Goal: Task Accomplishment & Management: Manage account settings

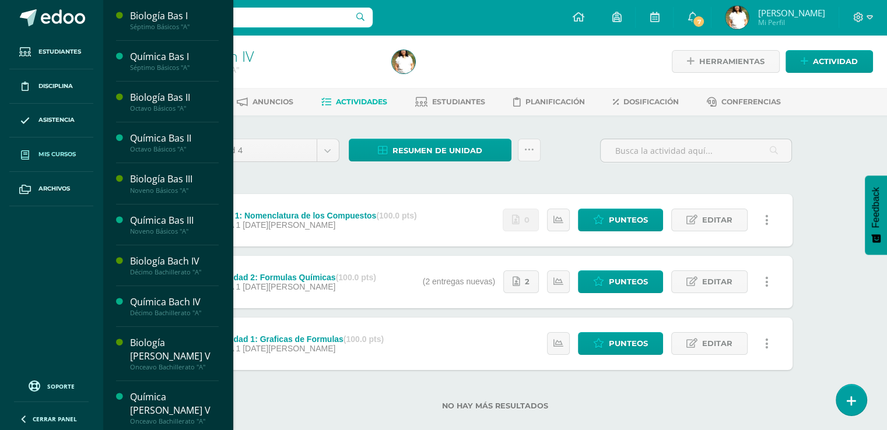
click at [67, 157] on span "Mis cursos" at bounding box center [56, 154] width 37 height 9
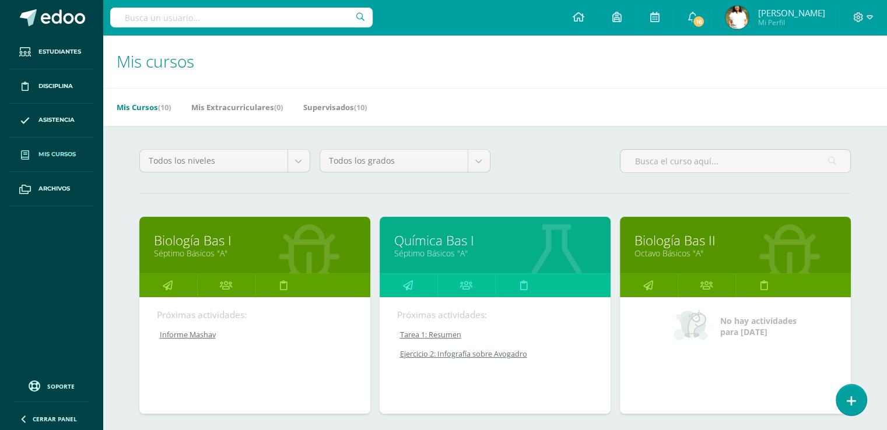
click at [271, 250] on link "Biología Bas I" at bounding box center [255, 240] width 202 height 18
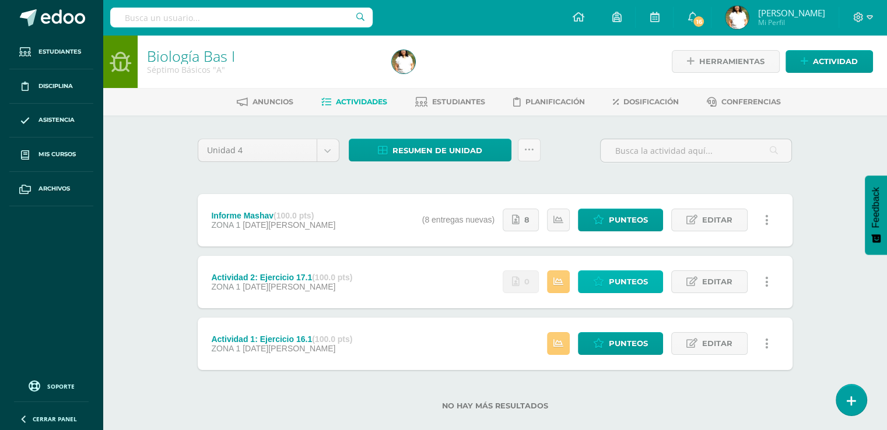
click at [632, 293] on span "Punteos" at bounding box center [628, 282] width 39 height 22
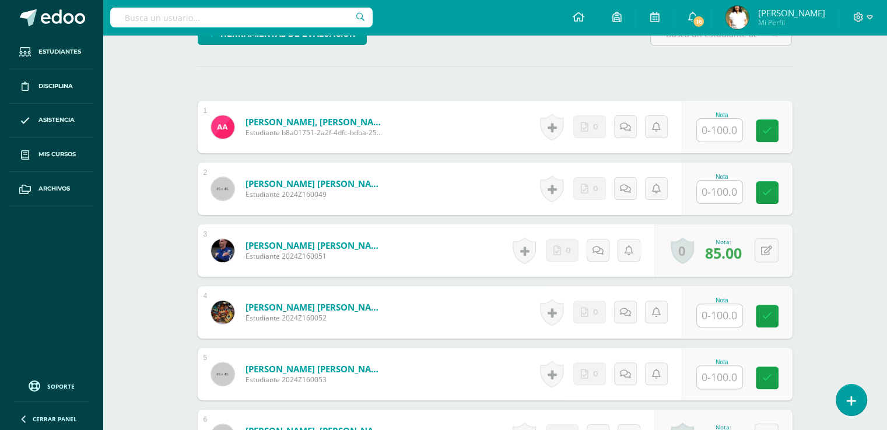
scroll to position [325, 0]
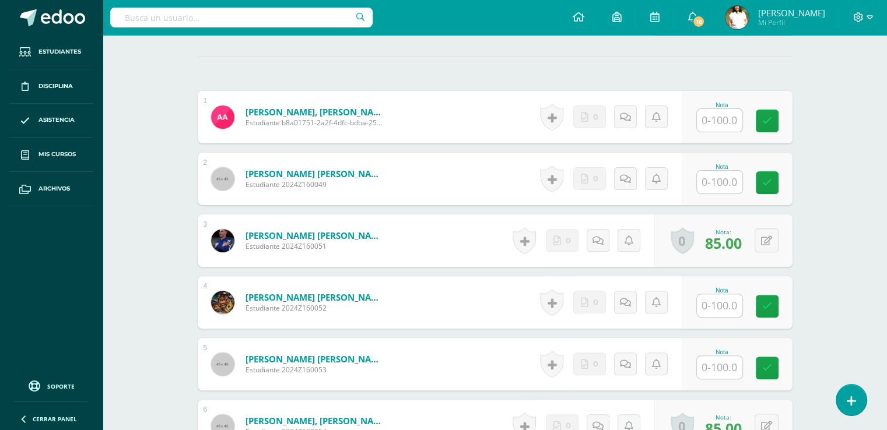
click at [728, 132] on input "text" at bounding box center [719, 120] width 45 height 23
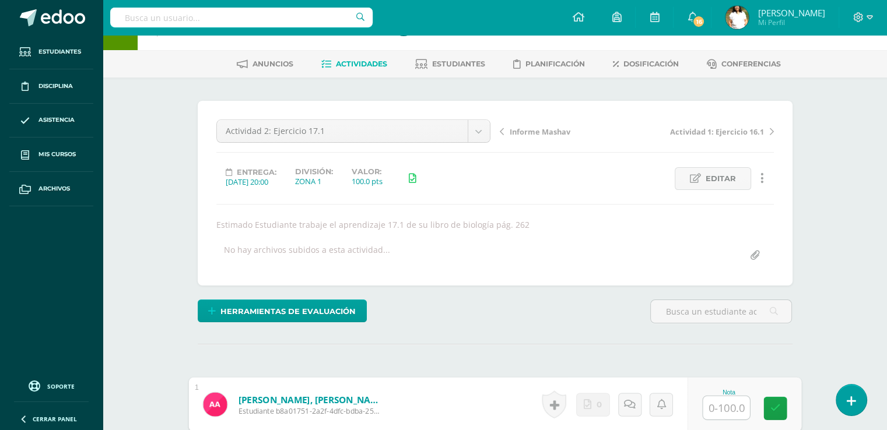
scroll to position [0, 0]
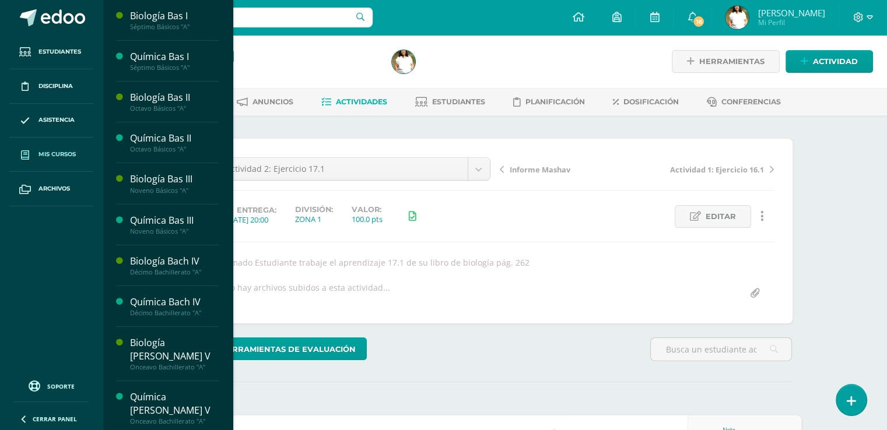
click at [58, 159] on span "Mis cursos" at bounding box center [56, 154] width 37 height 9
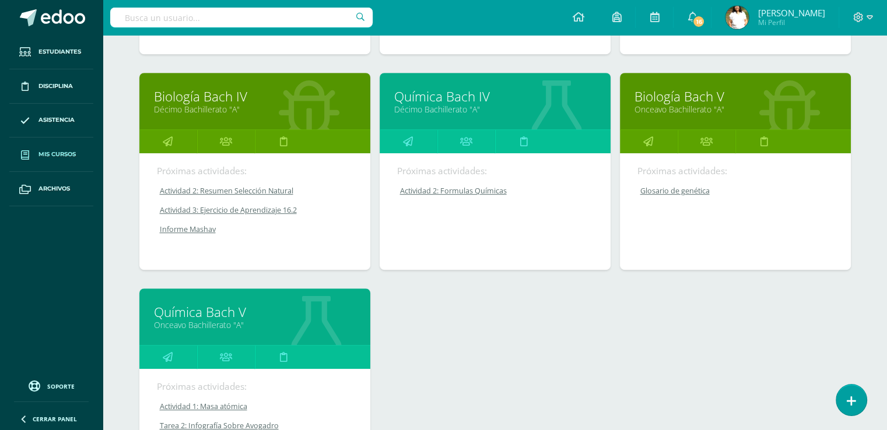
scroll to position [588, 0]
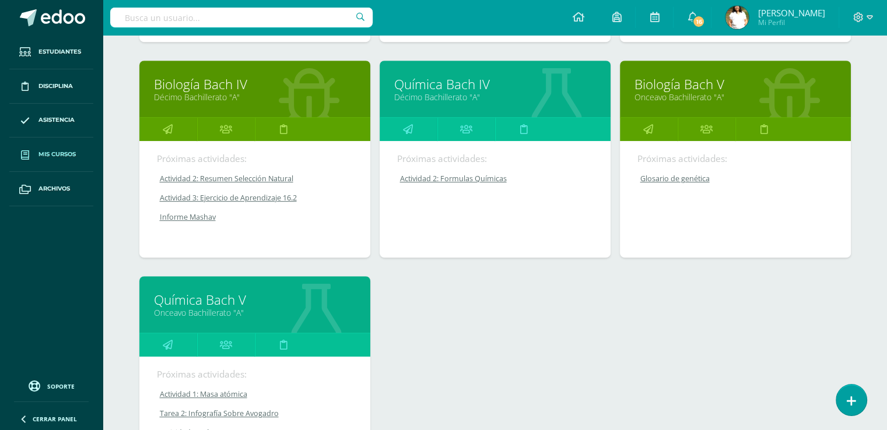
click at [326, 341] on icon at bounding box center [316, 312] width 50 height 57
click at [258, 309] on link "Química Bach V" at bounding box center [255, 300] width 202 height 18
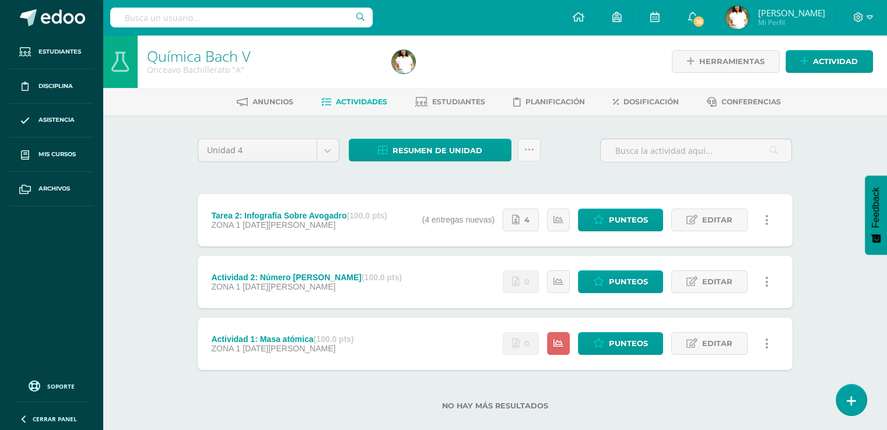
click at [431, 298] on div "Actividad 2: Número de Avogadro (100.0 pts) ZONA 1 13 de Agosto Estatus de Acti…" at bounding box center [495, 282] width 595 height 52
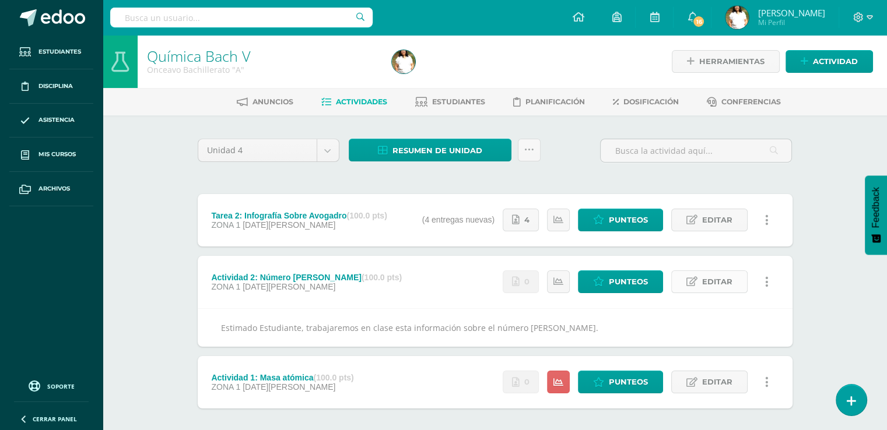
click at [713, 293] on span "Editar" at bounding box center [717, 282] width 30 height 22
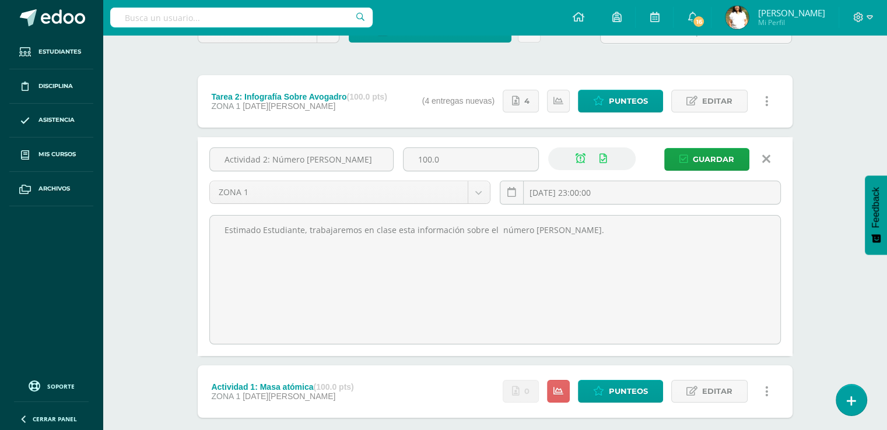
scroll to position [115, 0]
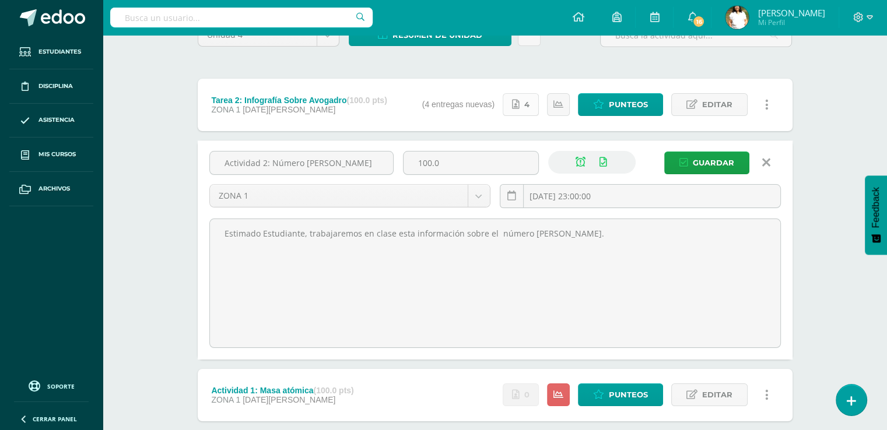
click at [519, 110] on icon at bounding box center [516, 105] width 8 height 10
click at [506, 336] on textarea "Estimado Estudiante, trabajaremos en clase esta información sobre el número de …" at bounding box center [495, 283] width 570 height 128
click at [770, 169] on icon at bounding box center [766, 162] width 8 height 13
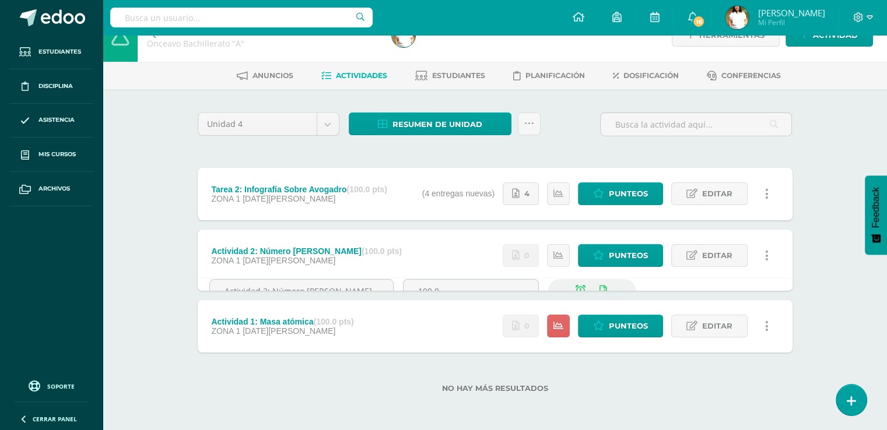
scroll to position [51, 0]
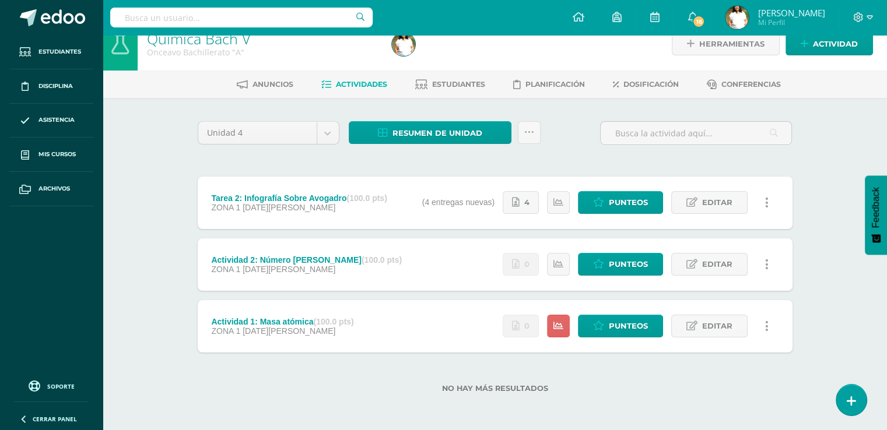
click at [424, 247] on div "Actividad 2: Número de Avogadro (100.0 pts) ZONA 1 13 de Agosto Estatus de Acti…" at bounding box center [495, 264] width 595 height 52
click at [389, 265] on div "ZONA 1 13 de Agosto" at bounding box center [306, 269] width 191 height 9
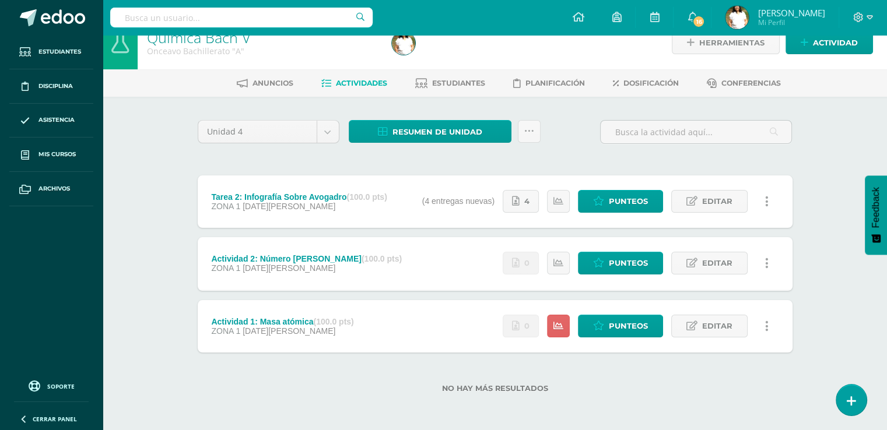
scroll to position [89, 0]
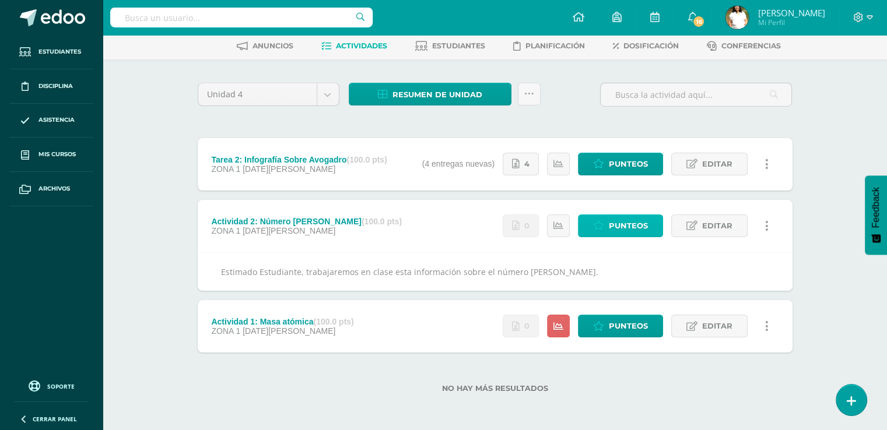
click at [616, 215] on span "Punteos" at bounding box center [628, 226] width 39 height 22
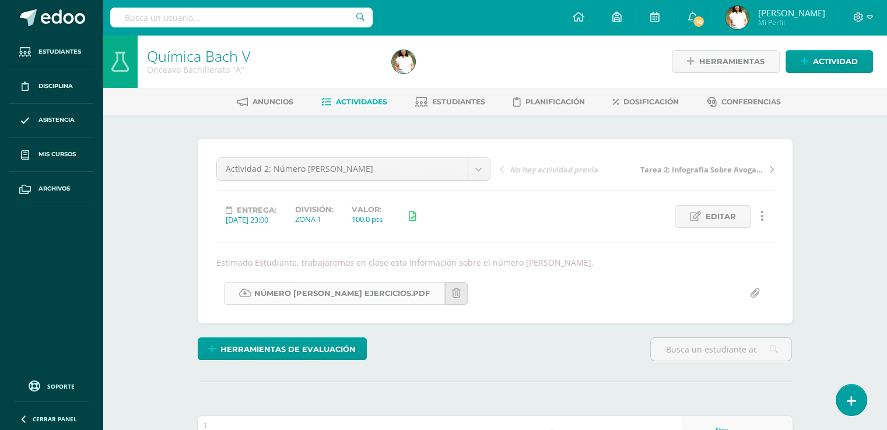
click at [373, 305] on link "Número de Avogadro Ejercicios.pdf" at bounding box center [334, 293] width 221 height 23
click at [359, 111] on link "Actividades" at bounding box center [354, 102] width 66 height 19
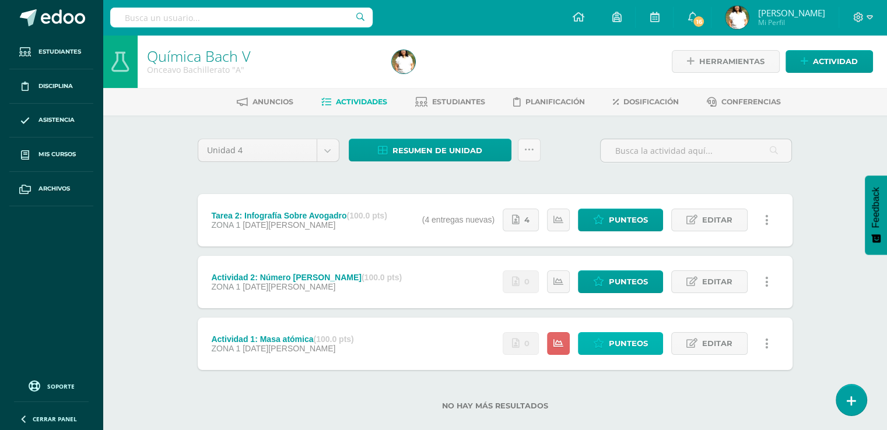
click at [644, 354] on span "Punteos" at bounding box center [628, 344] width 39 height 22
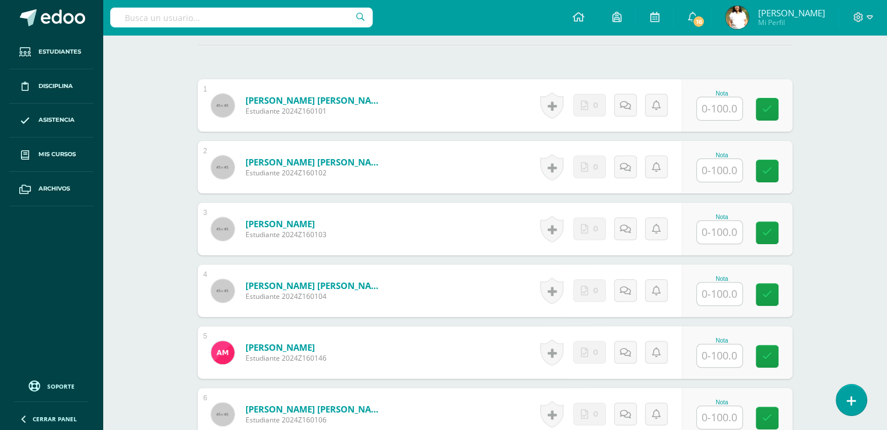
scroll to position [338, 0]
click at [714, 120] on input "text" at bounding box center [719, 108] width 45 height 23
type input "100"
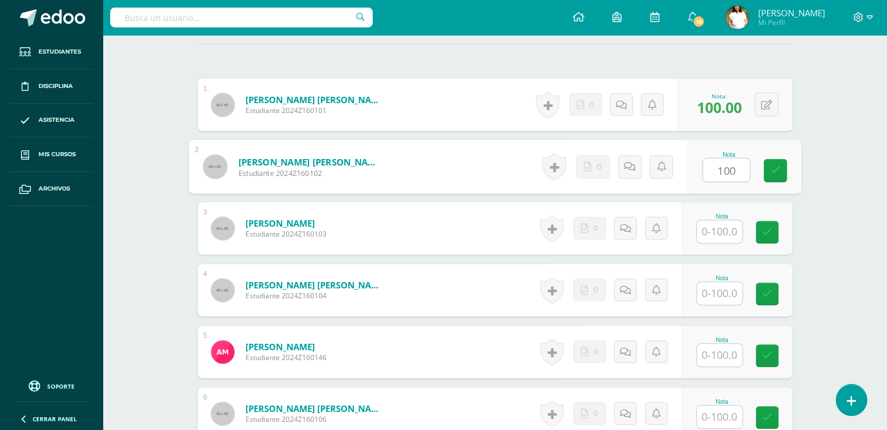
type input "100"
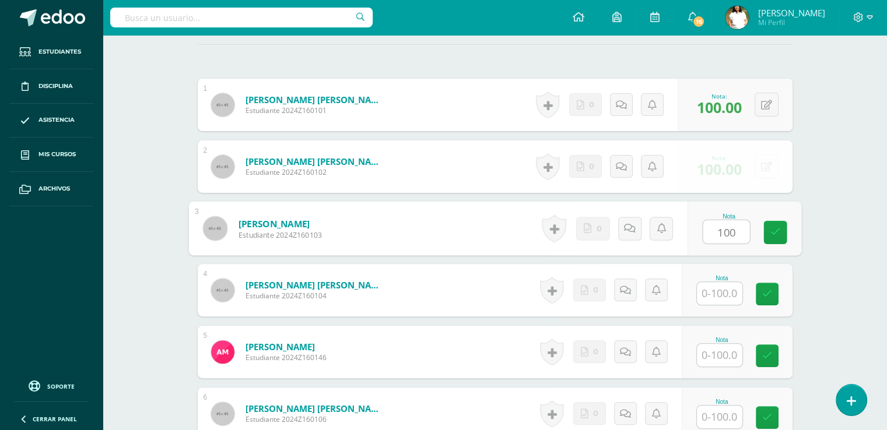
type input "100"
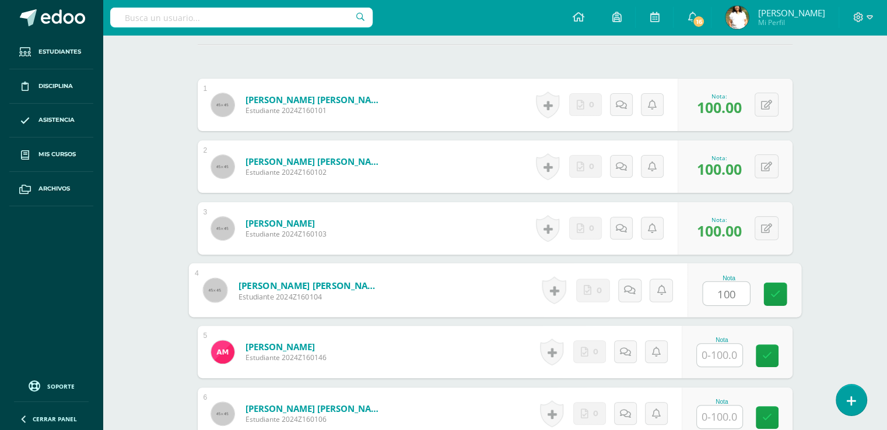
type input "100"
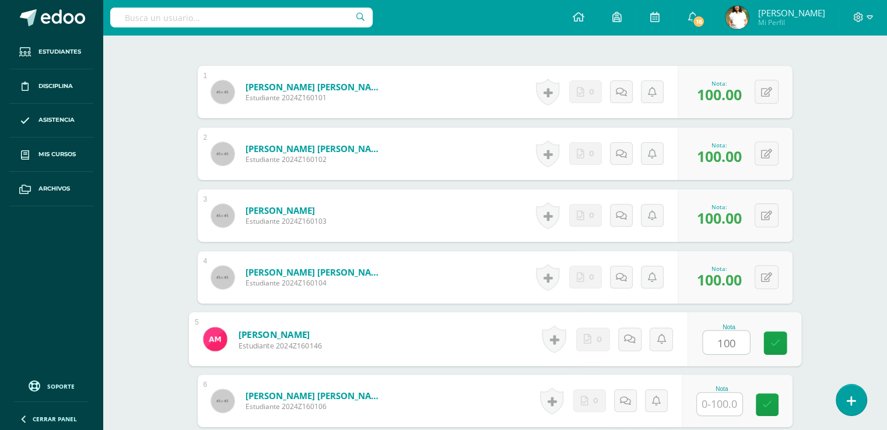
type input "100"
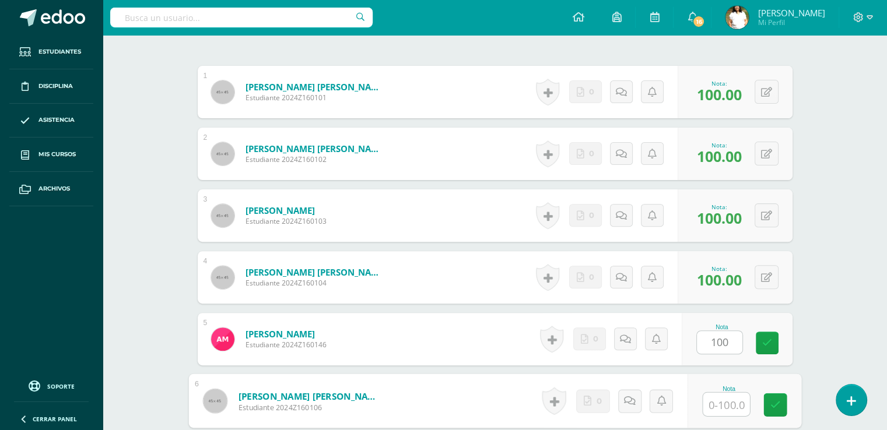
scroll to position [618, 0]
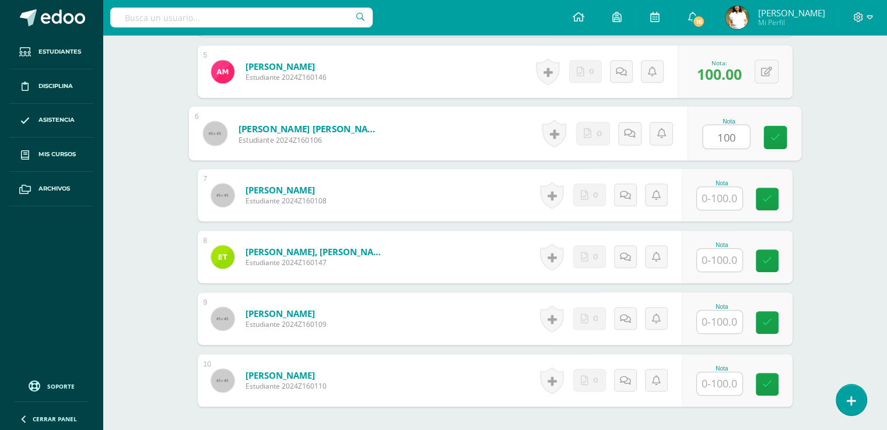
type input "100"
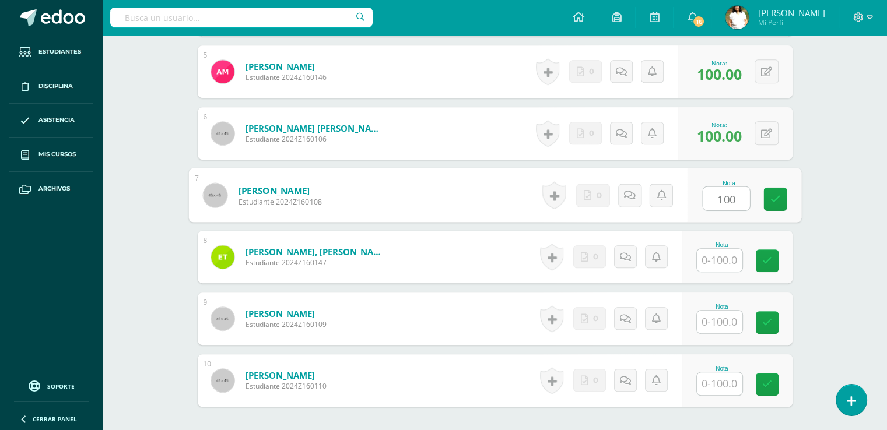
type input "100"
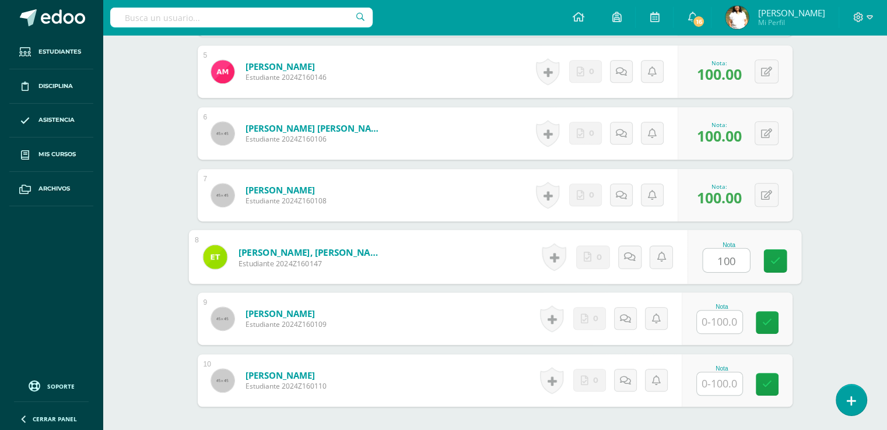
type input "100"
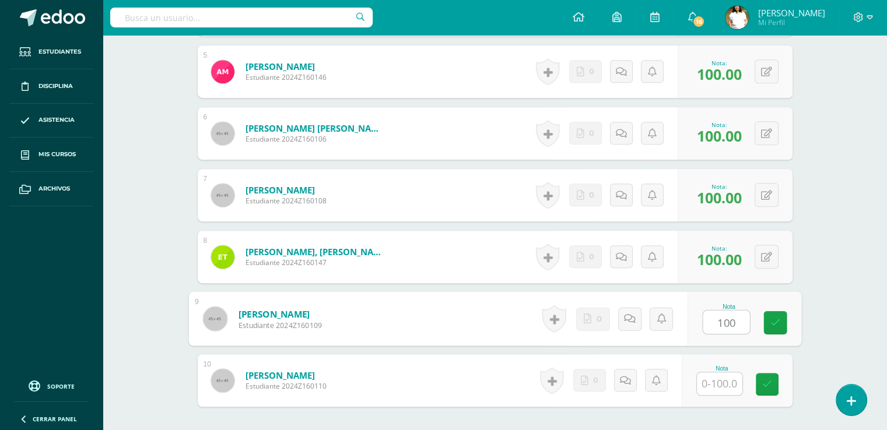
type input "100"
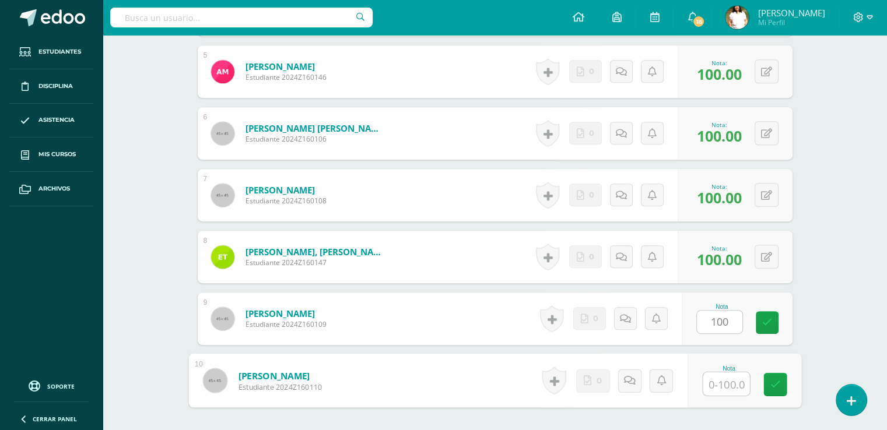
scroll to position [831, 0]
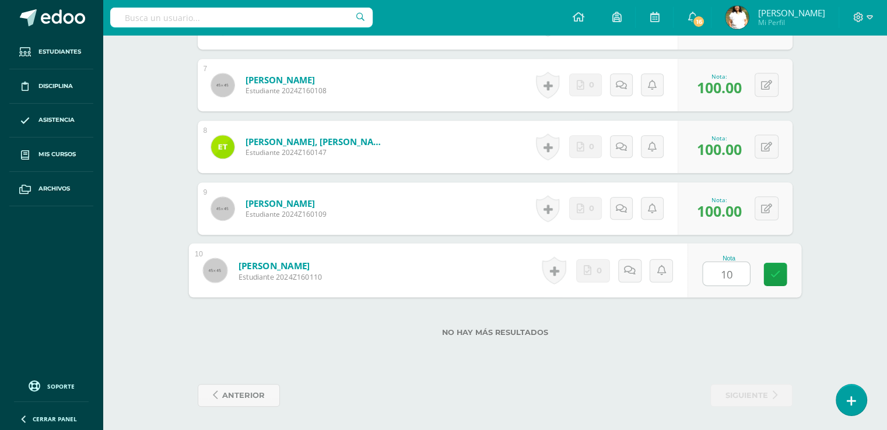
type input "1"
click at [723, 328] on label "No hay más resultados" at bounding box center [495, 332] width 595 height 9
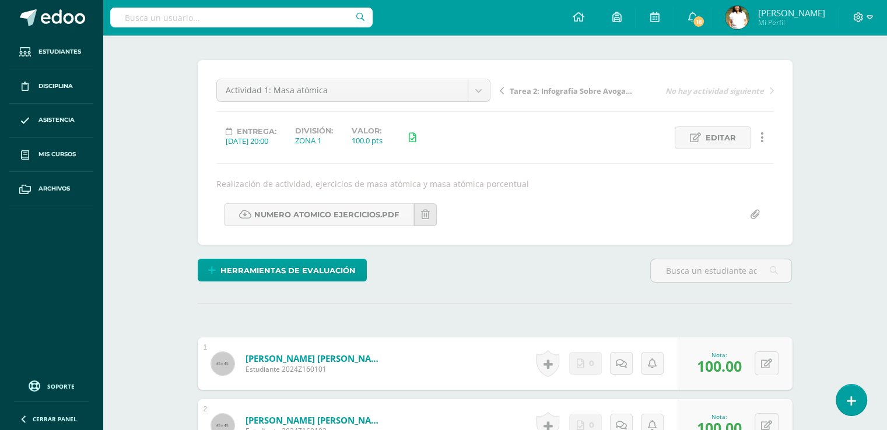
scroll to position [0, 0]
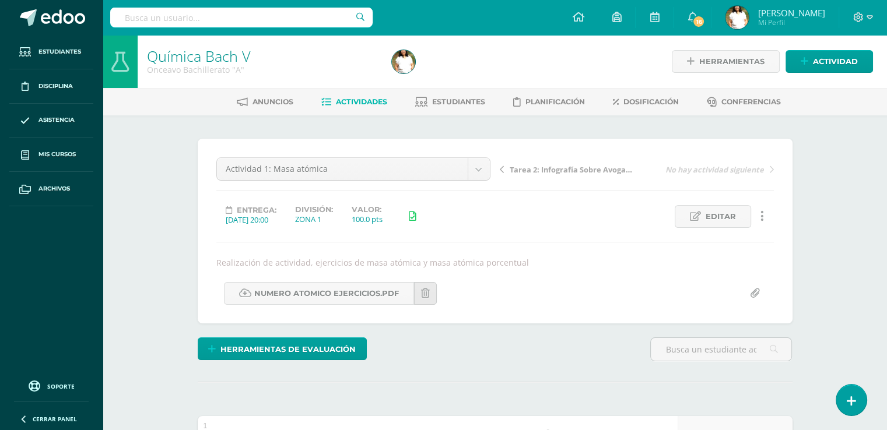
click at [360, 106] on span "Actividades" at bounding box center [361, 101] width 51 height 9
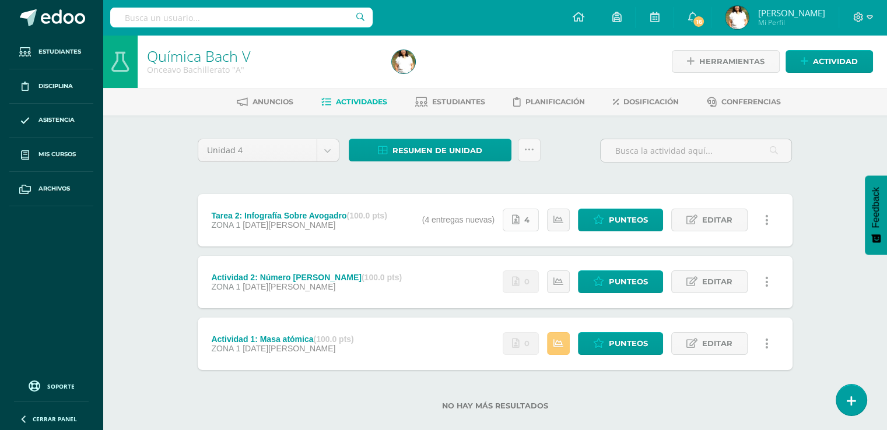
click at [529, 231] on span "4" at bounding box center [526, 220] width 5 height 22
click at [732, 231] on span "Editar" at bounding box center [717, 220] width 30 height 22
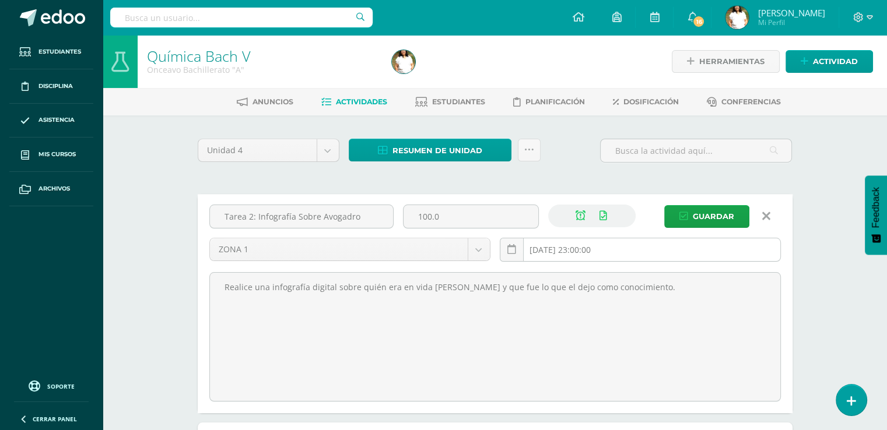
click at [724, 261] on input "2025-08-13 23:00:00" at bounding box center [640, 249] width 280 height 23
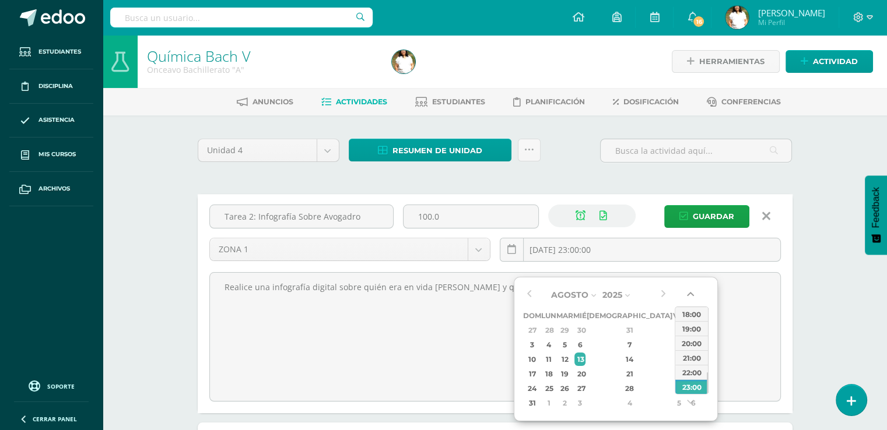
click at [696, 294] on button "button" at bounding box center [692, 296] width 12 height 17
click at [693, 294] on button "button" at bounding box center [692, 296] width 12 height 17
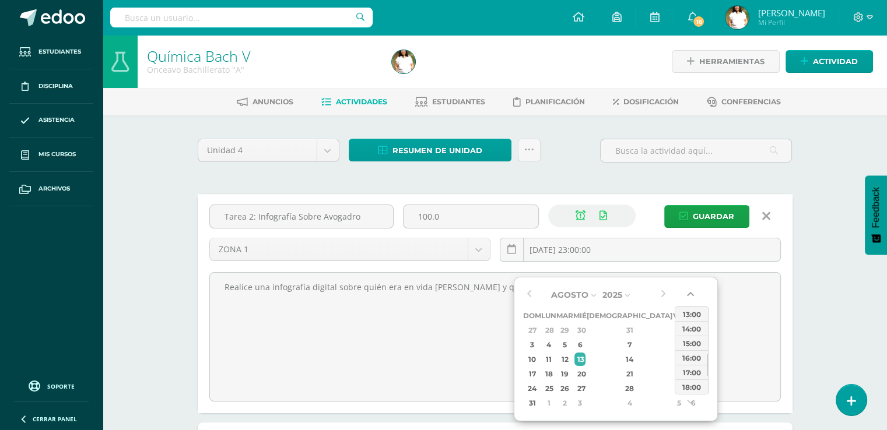
click at [693, 294] on button "button" at bounding box center [692, 296] width 12 height 17
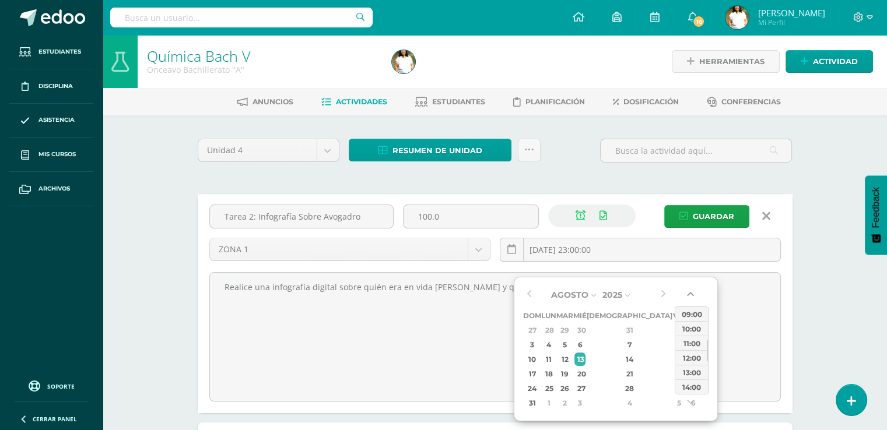
click at [693, 294] on button "button" at bounding box center [692, 296] width 12 height 17
drag, startPoint x: 693, startPoint y: 294, endPoint x: 690, endPoint y: 366, distance: 71.2
click at [690, 366] on div "00:00 01:00 02:00 03:00 04:00 05:00 06:00 07:00 08:00 09:00 10:00 11:00 12:00 1…" at bounding box center [692, 351] width 34 height 120
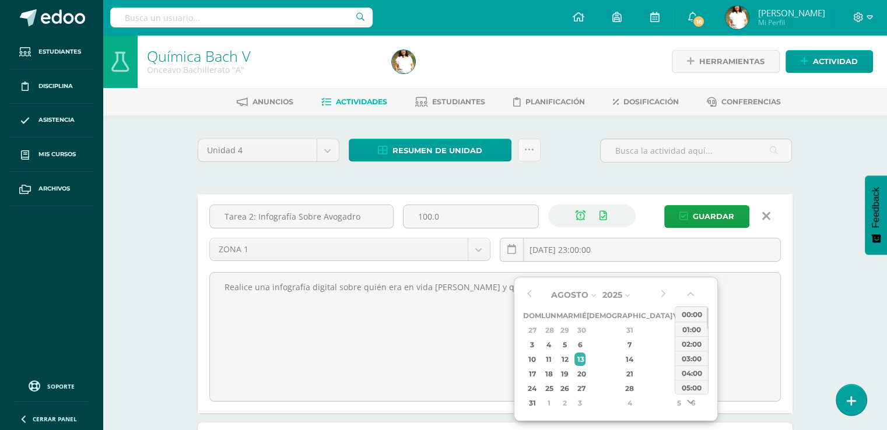
click at [691, 402] on button "button" at bounding box center [692, 404] width 12 height 17
click at [690, 387] on div "07:00" at bounding box center [691, 387] width 33 height 15
type input "2025-08-13 07:00"
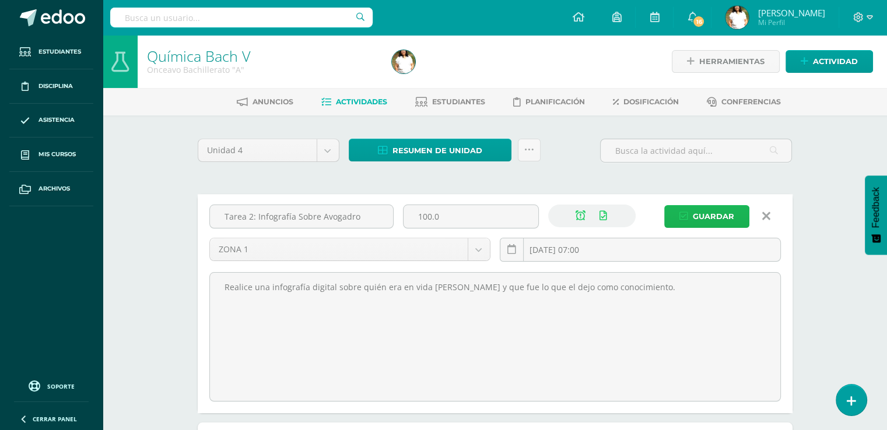
click at [702, 227] on span "Guardar" at bounding box center [713, 217] width 41 height 22
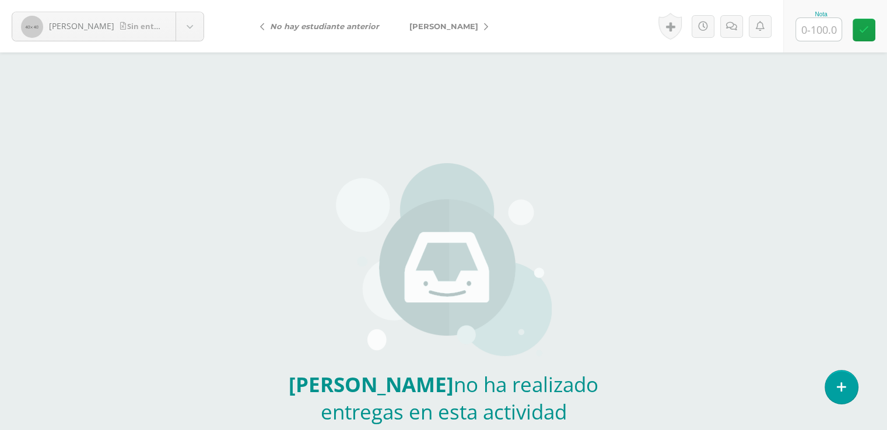
click at [488, 25] on icon at bounding box center [486, 27] width 4 height 8
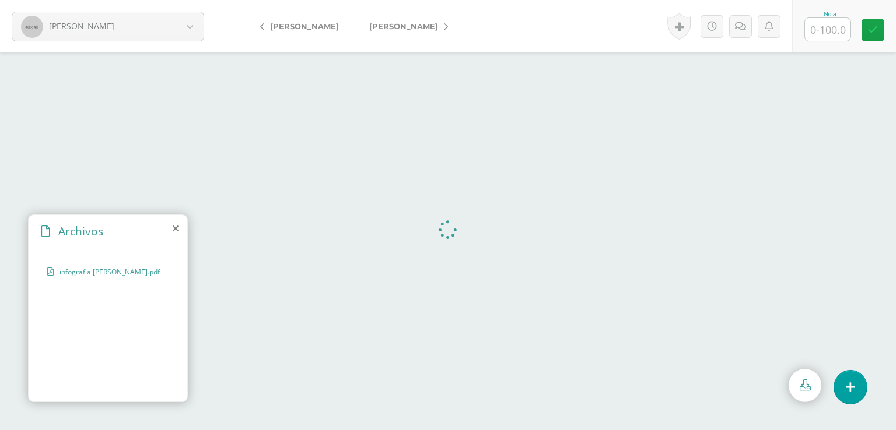
click at [822, 30] on input "text" at bounding box center [827, 29] width 45 height 23
type input "100"
click at [737, 27] on icon at bounding box center [740, 27] width 11 height 10
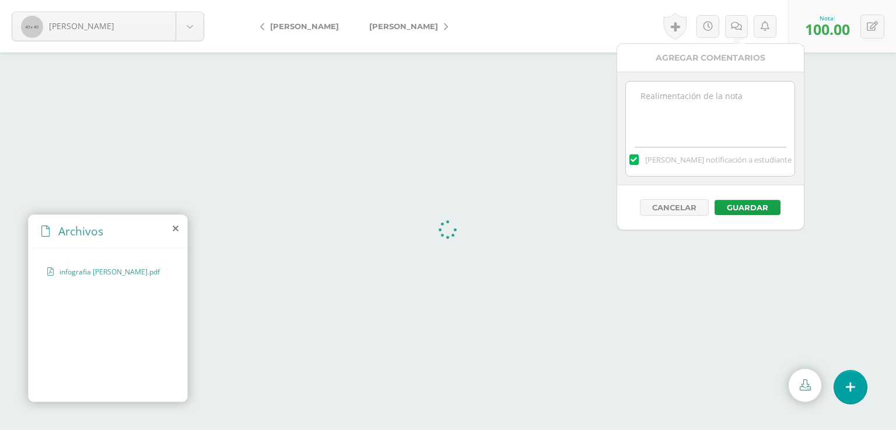
click at [686, 108] on textarea at bounding box center [710, 111] width 168 height 58
drag, startPoint x: 669, startPoint y: 115, endPoint x: 635, endPoint y: 106, distance: 35.1
click at [635, 106] on textarea "Gracias por entregar en tiempo su tarea." at bounding box center [710, 111] width 168 height 58
type textarea "Gracias por entregar en tiempo su tarea."
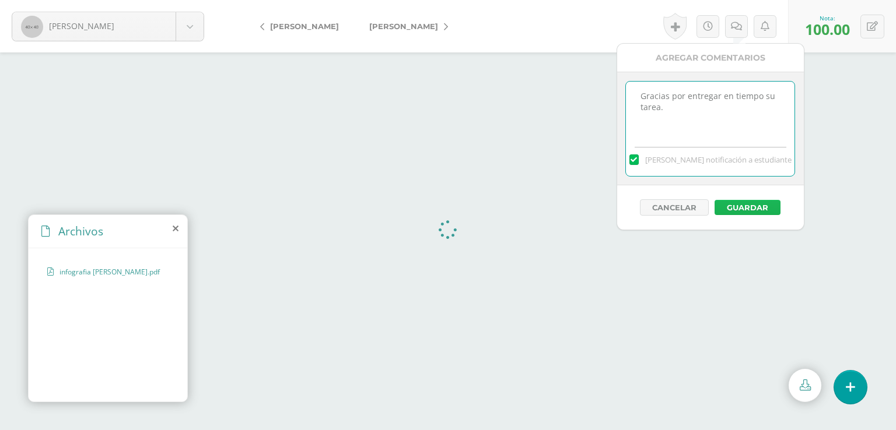
click at [770, 215] on button "Guardar" at bounding box center [747, 207] width 66 height 15
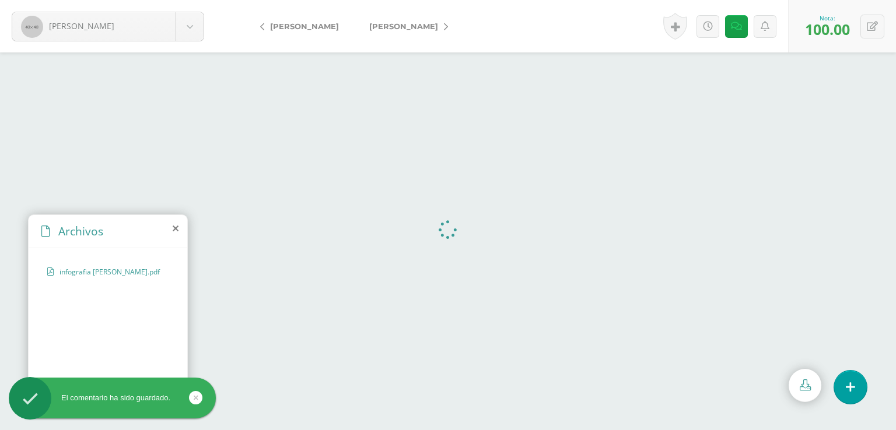
click at [444, 23] on icon at bounding box center [446, 27] width 4 height 8
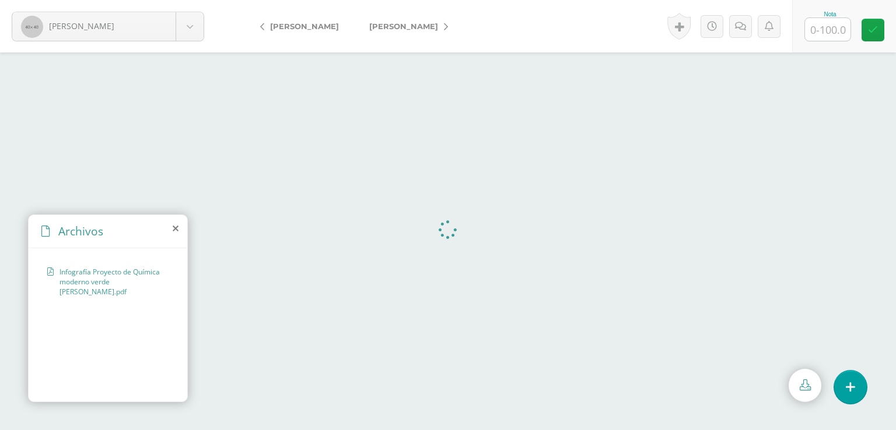
click at [822, 24] on input "text" at bounding box center [827, 29] width 45 height 23
type input "100"
click at [738, 26] on icon at bounding box center [740, 27] width 11 height 10
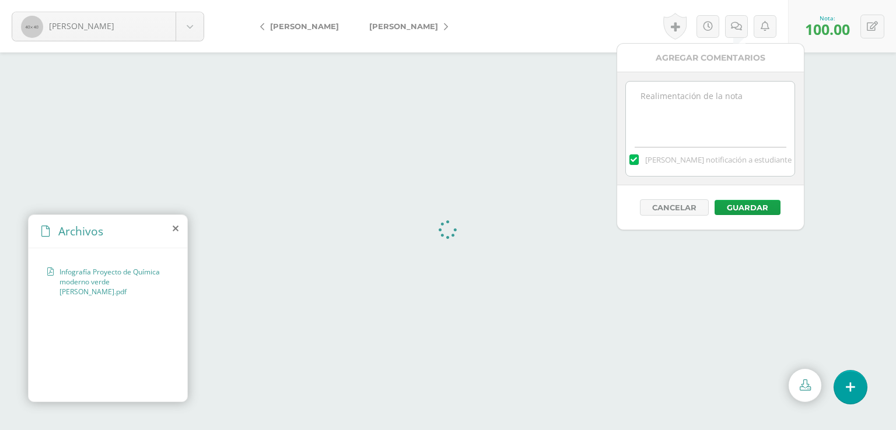
click at [697, 109] on textarea at bounding box center [710, 111] width 168 height 58
paste textarea "Gracias por entregar en tiempo su tarea."
type textarea "Gracias por entregar en tiempo su tarea."
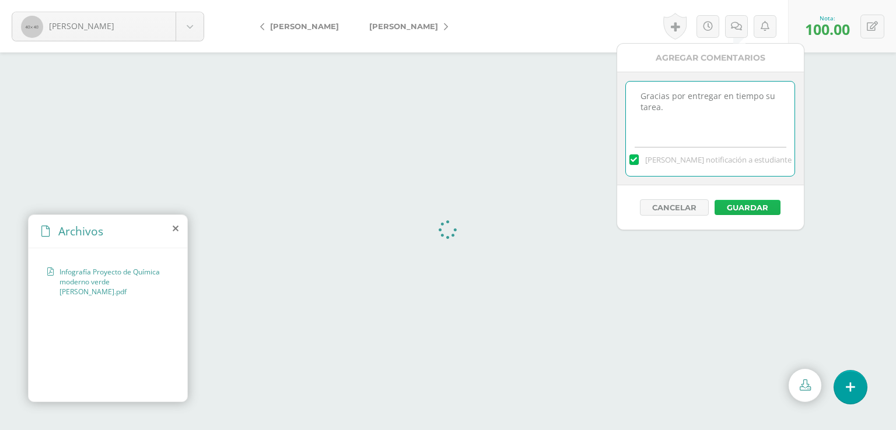
click at [743, 215] on button "Guardar" at bounding box center [747, 207] width 66 height 15
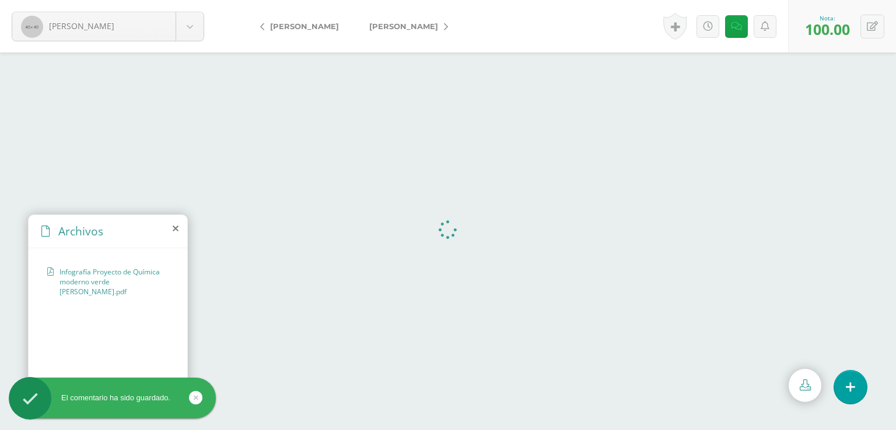
click at [448, 25] on icon at bounding box center [446, 27] width 4 height 8
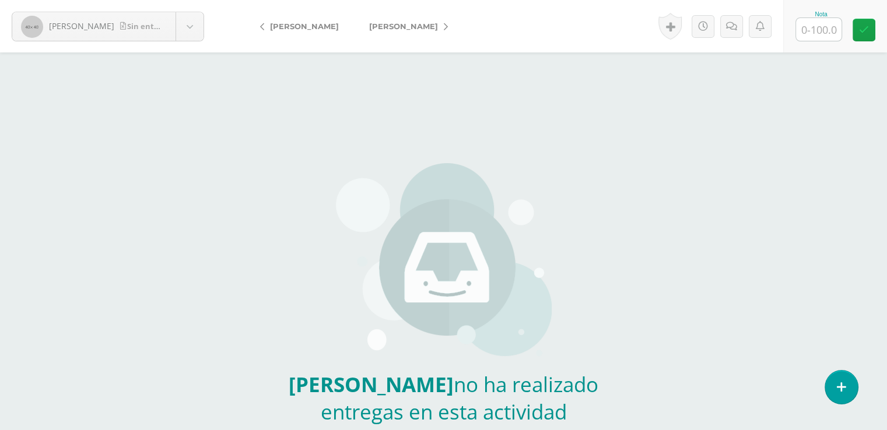
click at [448, 27] on icon at bounding box center [446, 27] width 4 height 8
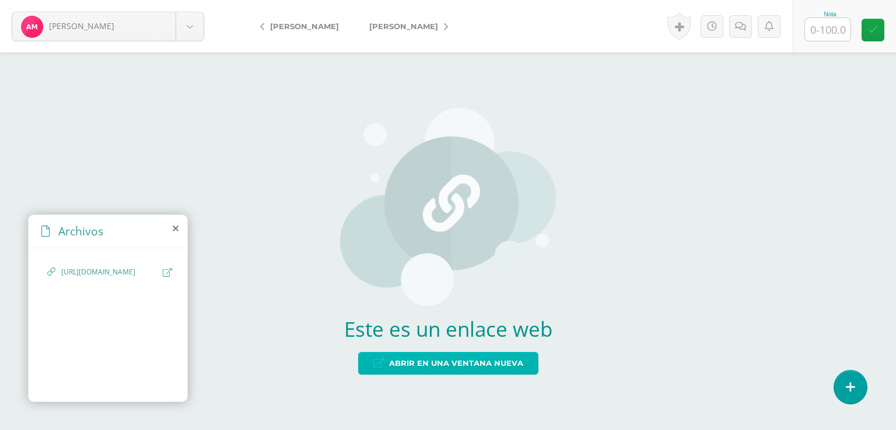
click at [408, 374] on span "Abrir en una ventana nueva" at bounding box center [456, 364] width 134 height 22
click at [830, 37] on input "text" at bounding box center [827, 29] width 45 height 23
type input "100"
click at [732, 26] on link at bounding box center [740, 26] width 23 height 23
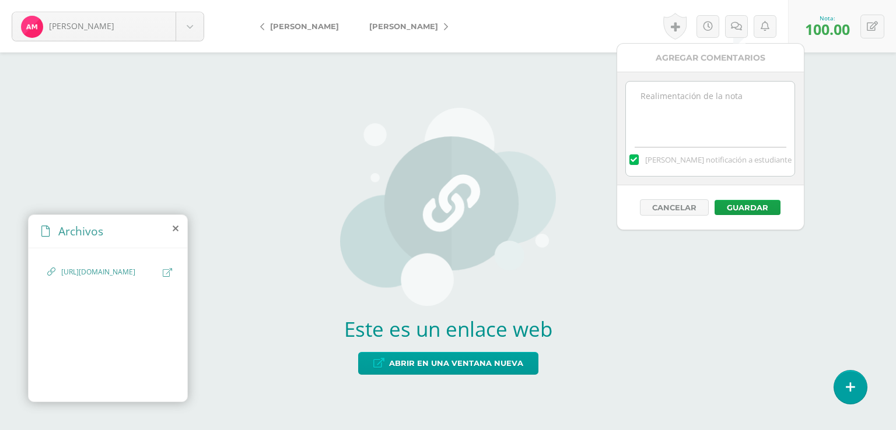
click at [671, 123] on textarea at bounding box center [710, 111] width 168 height 58
paste textarea "Gracias por entregar en tiempo su tarea."
type textarea "Gracias por entregar en tiempo su tarea."
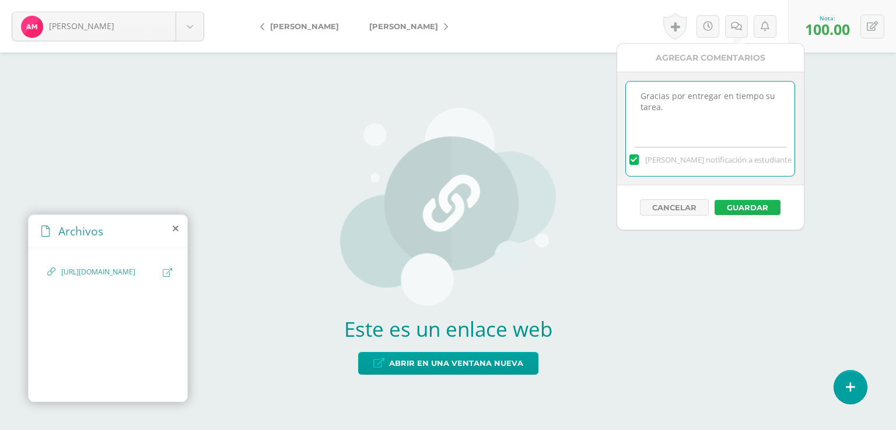
click at [753, 215] on button "Guardar" at bounding box center [747, 207] width 66 height 15
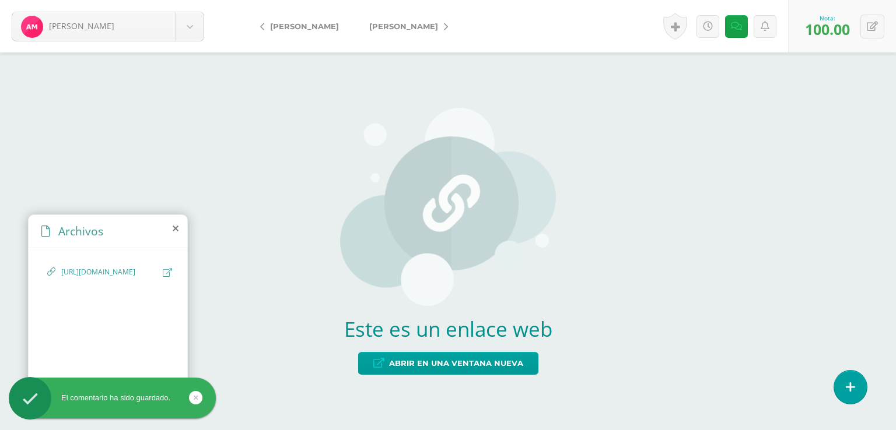
click at [447, 24] on link "[PERSON_NAME]" at bounding box center [405, 26] width 103 height 28
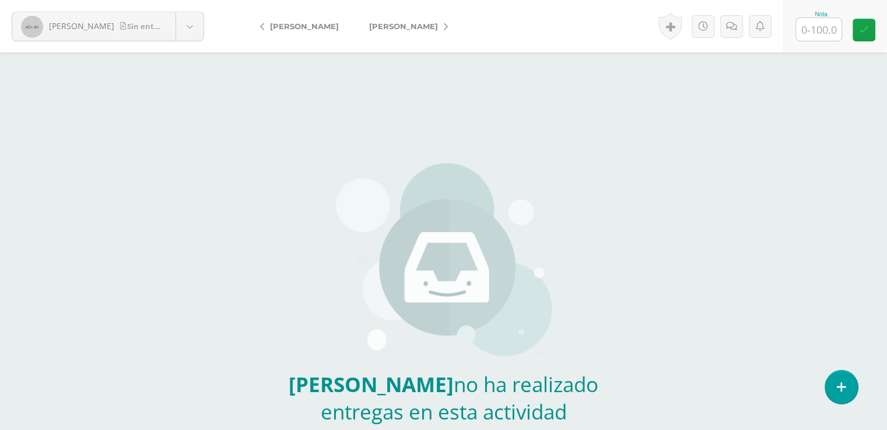
click at [448, 26] on icon at bounding box center [446, 27] width 4 height 8
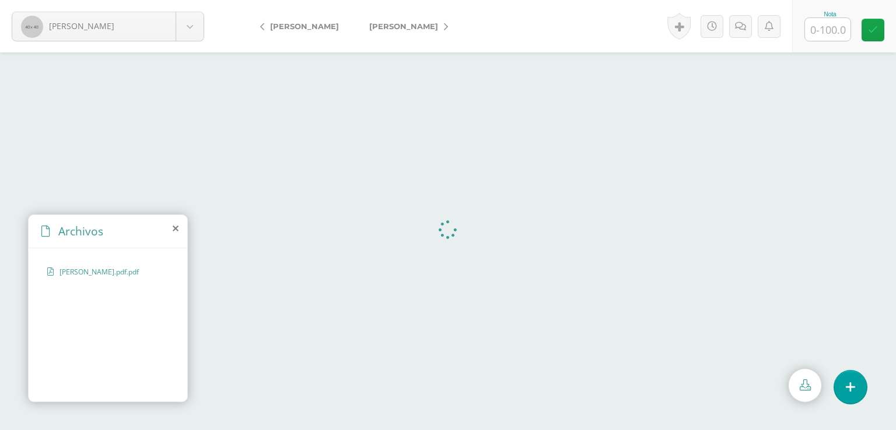
click at [833, 32] on input "text" at bounding box center [827, 29] width 45 height 23
type input "100"
click at [725, 27] on link at bounding box center [736, 26] width 23 height 23
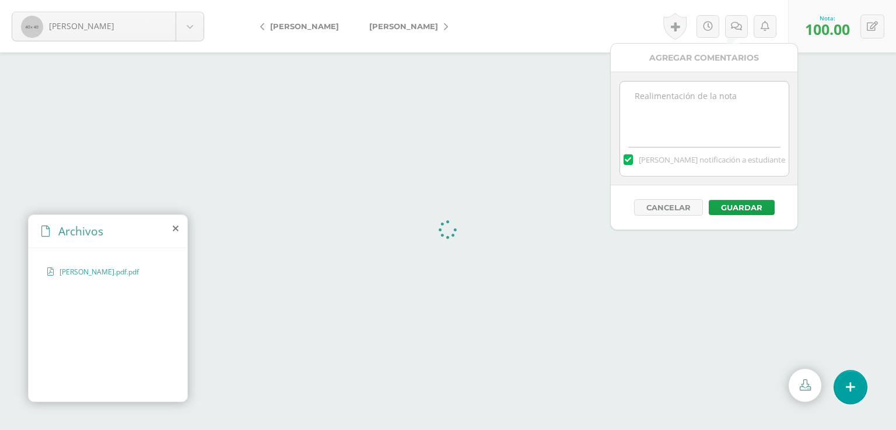
click at [701, 136] on textarea at bounding box center [704, 111] width 168 height 58
paste textarea "Gracias por entregar en tiempo su tarea."
type textarea "Gracias por entregar en tiempo su tarea."
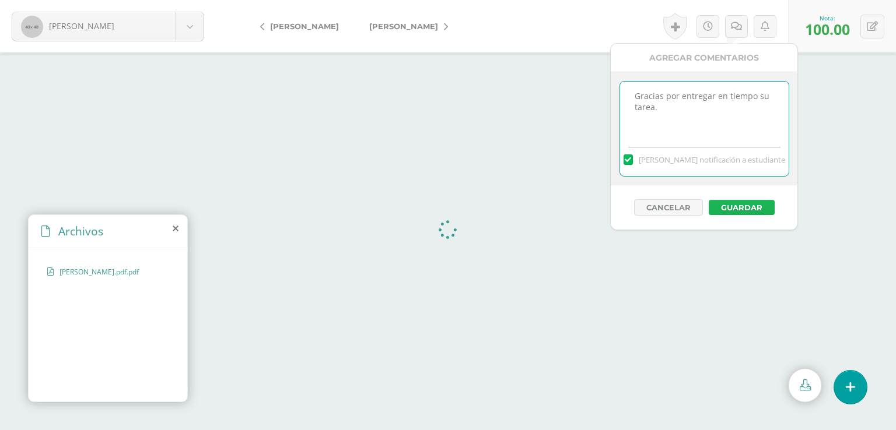
click at [734, 215] on button "Guardar" at bounding box center [741, 207] width 66 height 15
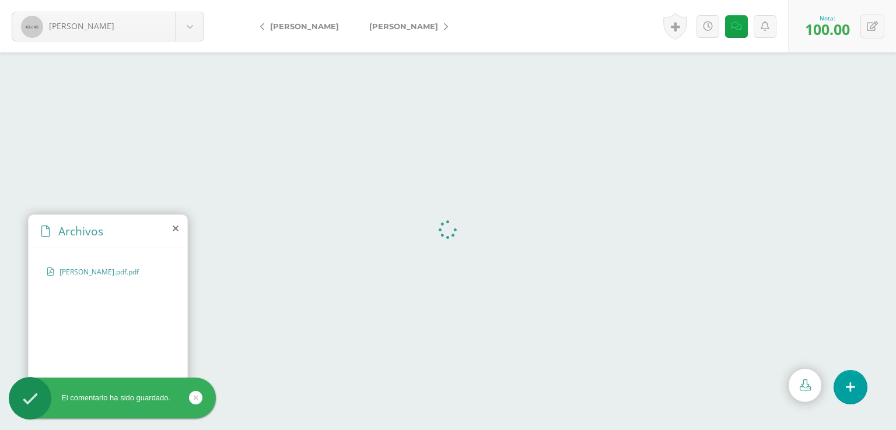
click at [448, 26] on icon at bounding box center [446, 27] width 4 height 8
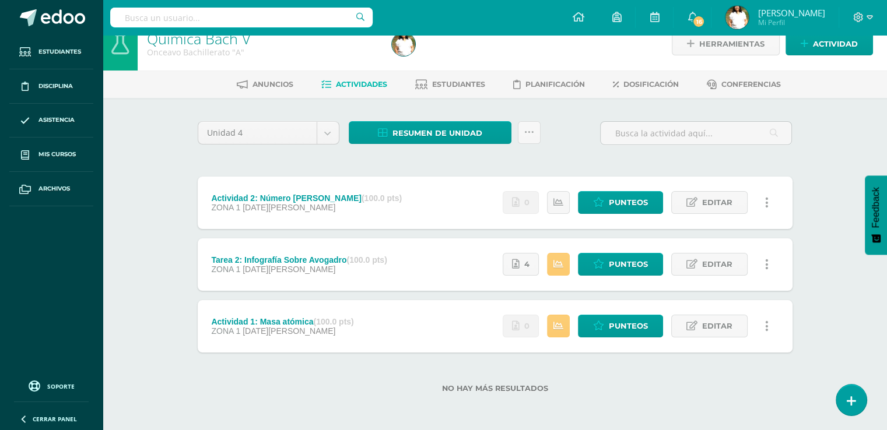
scroll to position [51, 0]
